Goal: Information Seeking & Learning: Learn about a topic

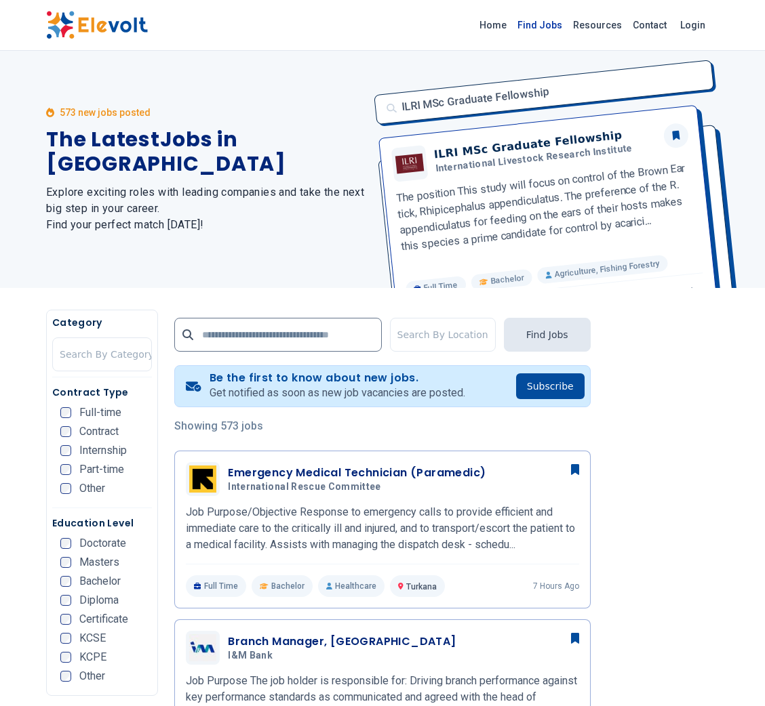
click at [558, 26] on link "Find Jobs" at bounding box center [540, 25] width 56 height 22
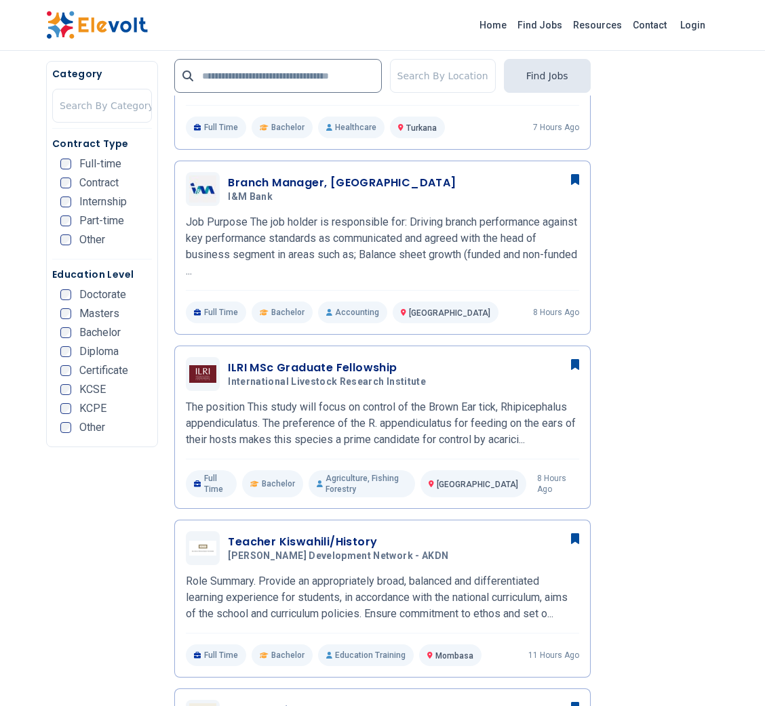
scroll to position [466, 0]
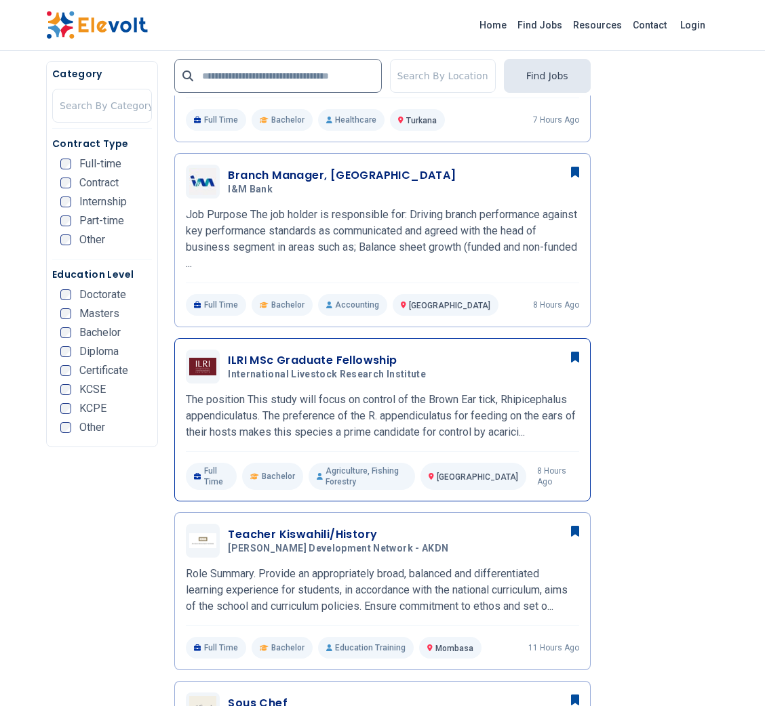
click at [380, 356] on h3 "ILRI MSc Graduate Fellowship" at bounding box center [329, 360] width 203 height 16
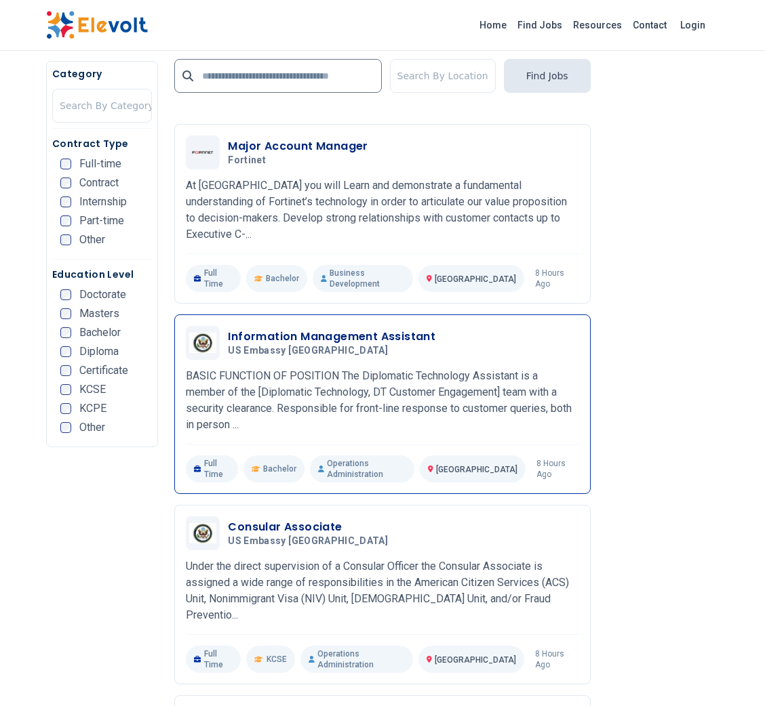
scroll to position [1995, 0]
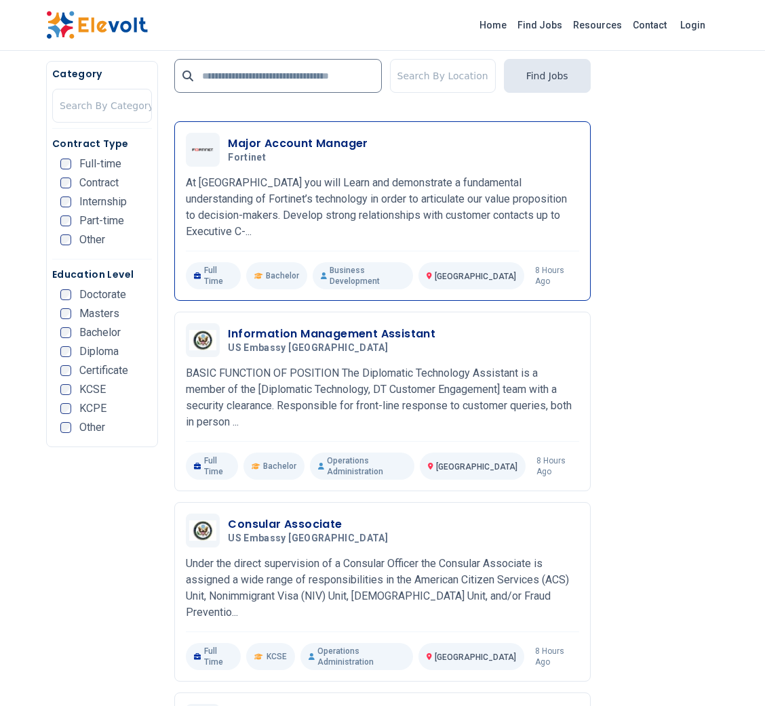
click at [506, 175] on p "At Fortinet you will Learn and demonstrate a fundamental understanding of Forti…" at bounding box center [382, 207] width 392 height 65
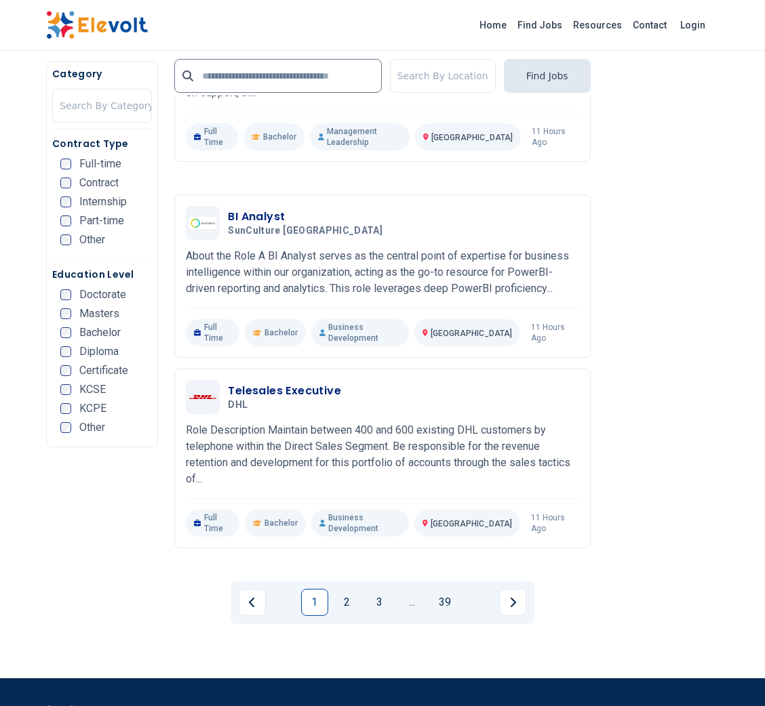
scroll to position [2722, 0]
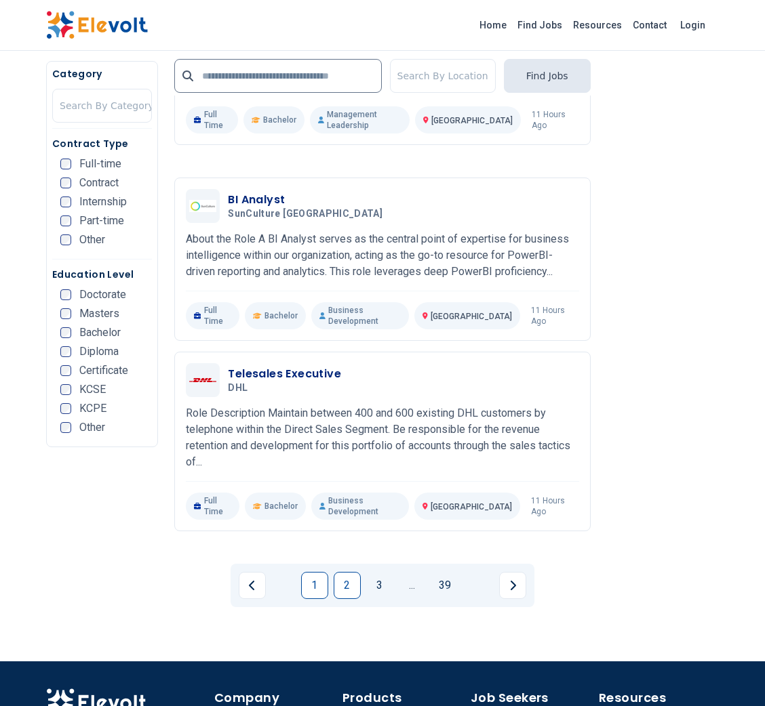
click at [351, 572] on link "2" at bounding box center [346, 585] width 27 height 27
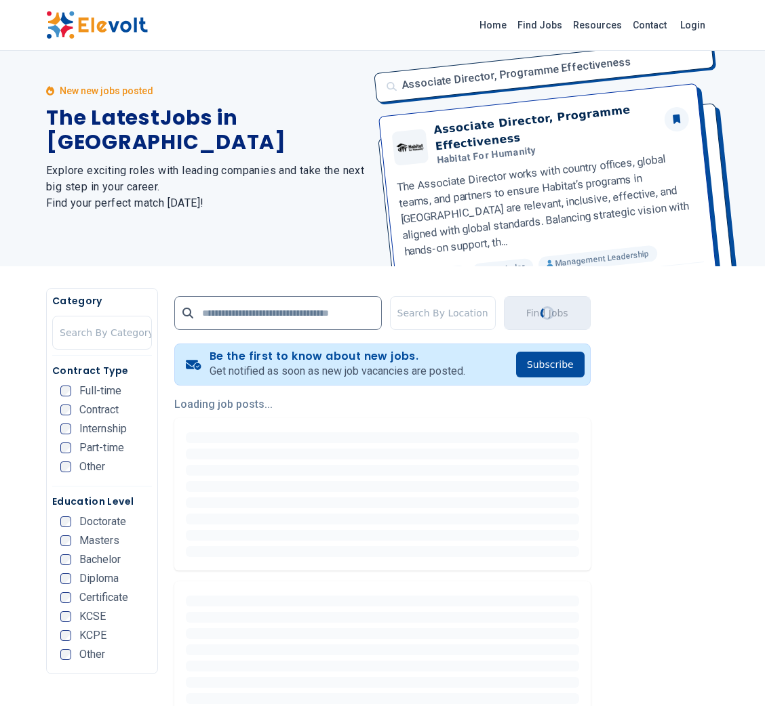
scroll to position [0, 0]
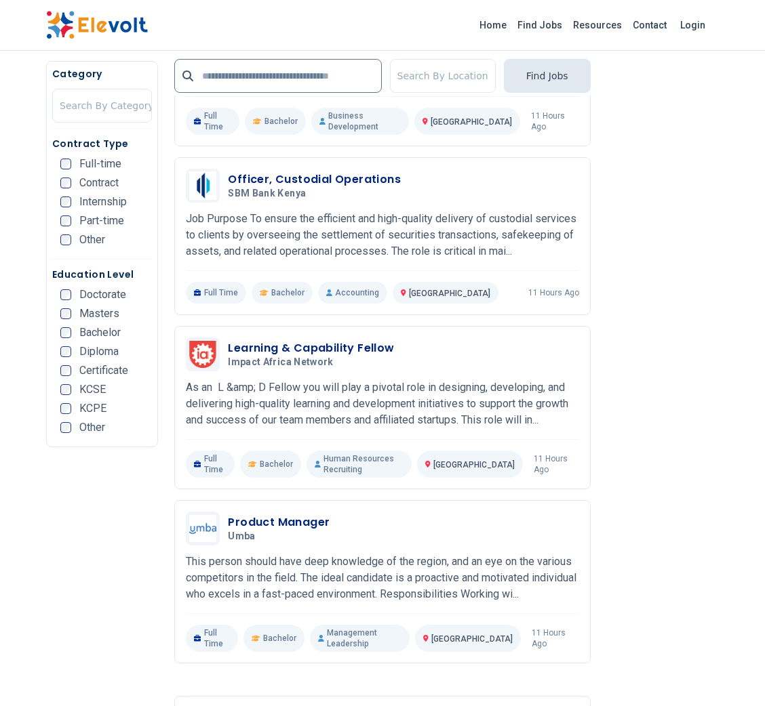
scroll to position [643, 0]
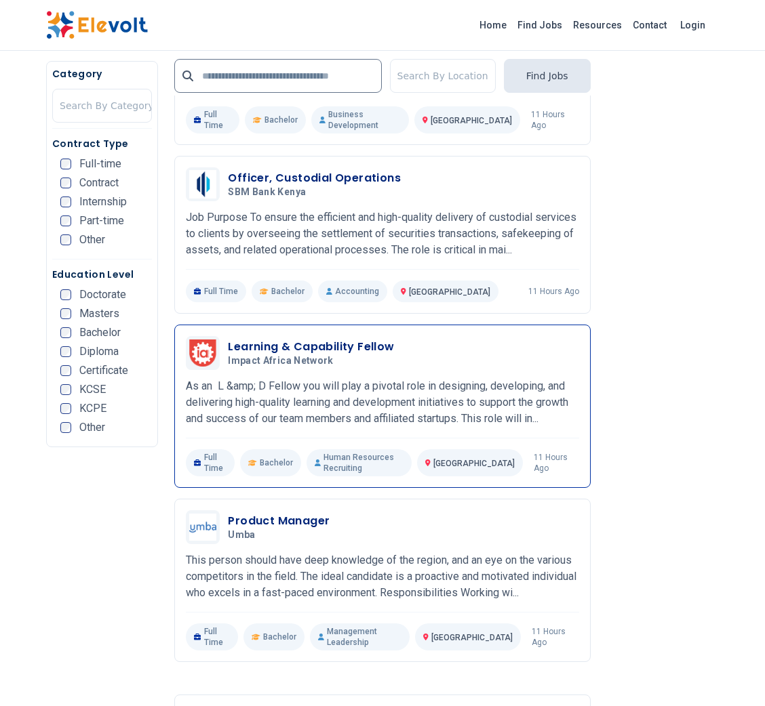
click at [340, 339] on h3 "Learning & Capability Fellow" at bounding box center [311, 347] width 166 height 16
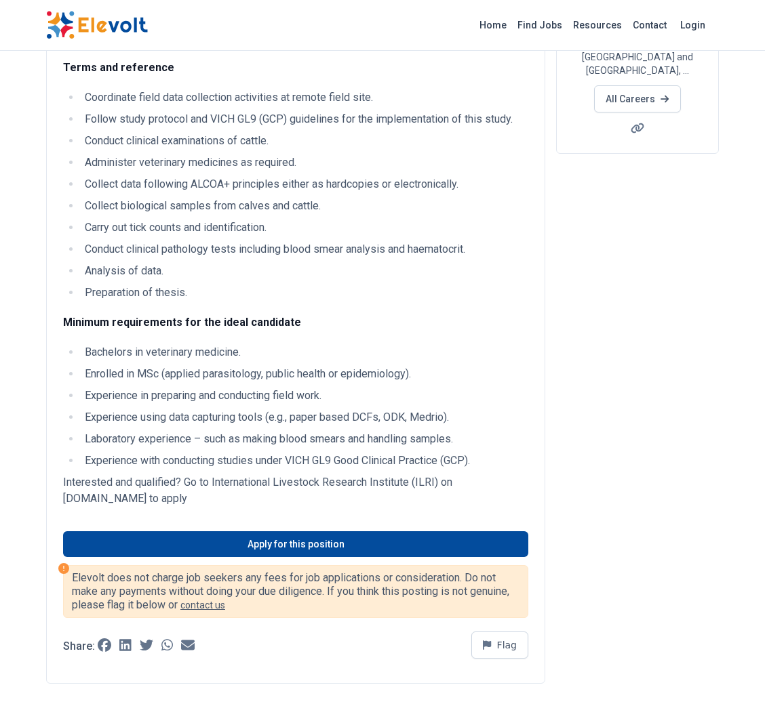
scroll to position [320, 0]
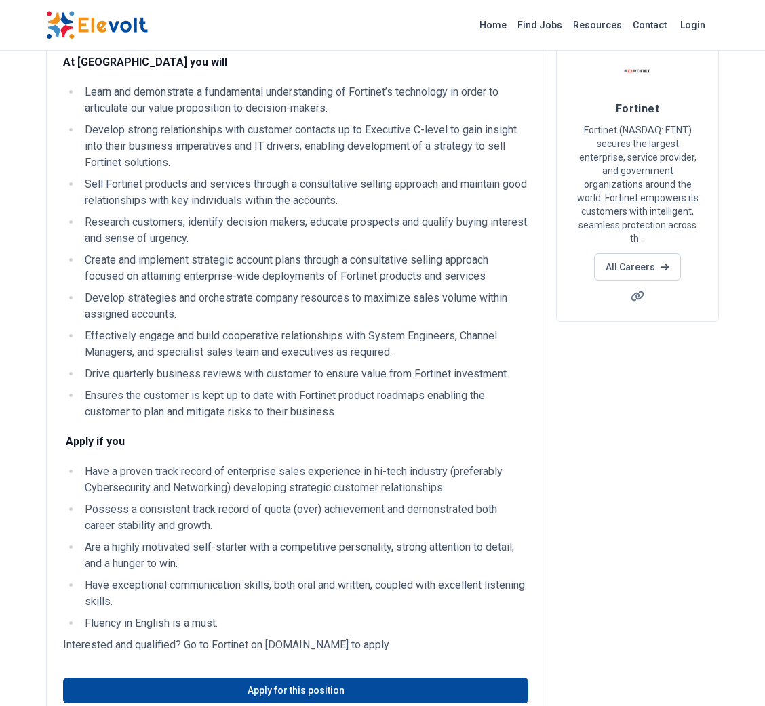
scroll to position [106, 0]
